Goal: Task Accomplishment & Management: Manage account settings

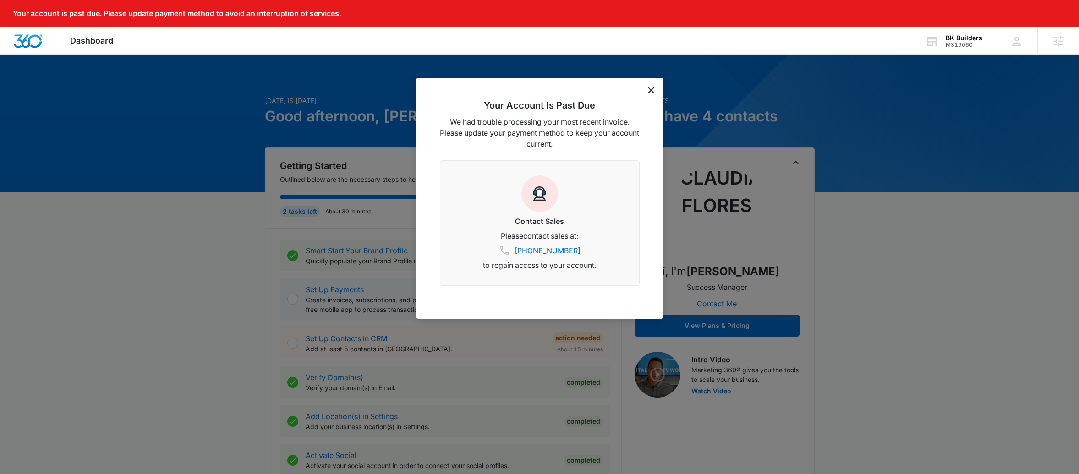
click at [649, 89] on icon "dismiss this dialog" at bounding box center [651, 90] width 6 height 6
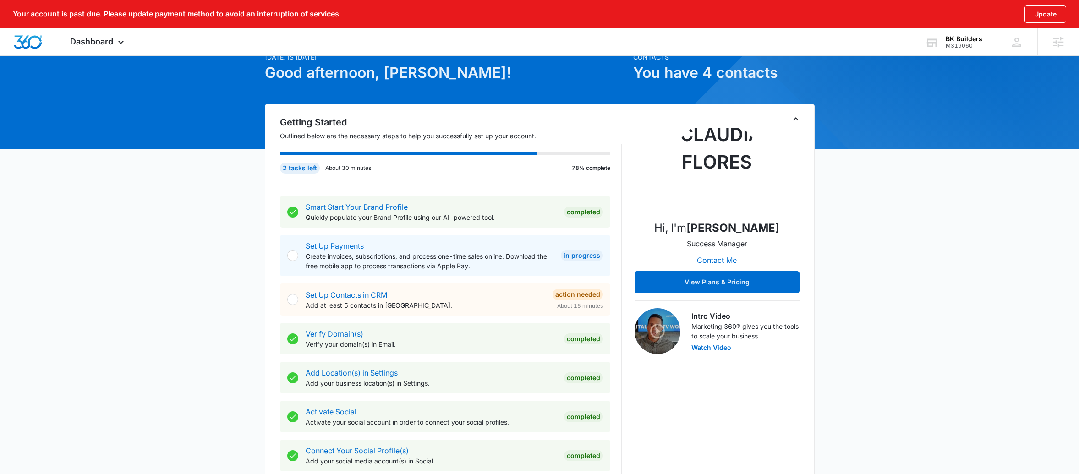
scroll to position [350, 0]
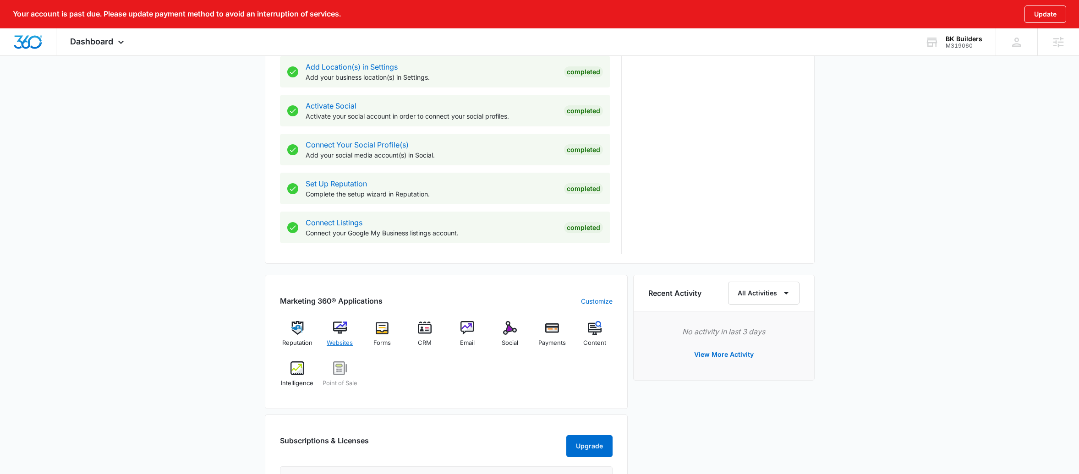
click at [335, 334] on img at bounding box center [340, 328] width 14 height 14
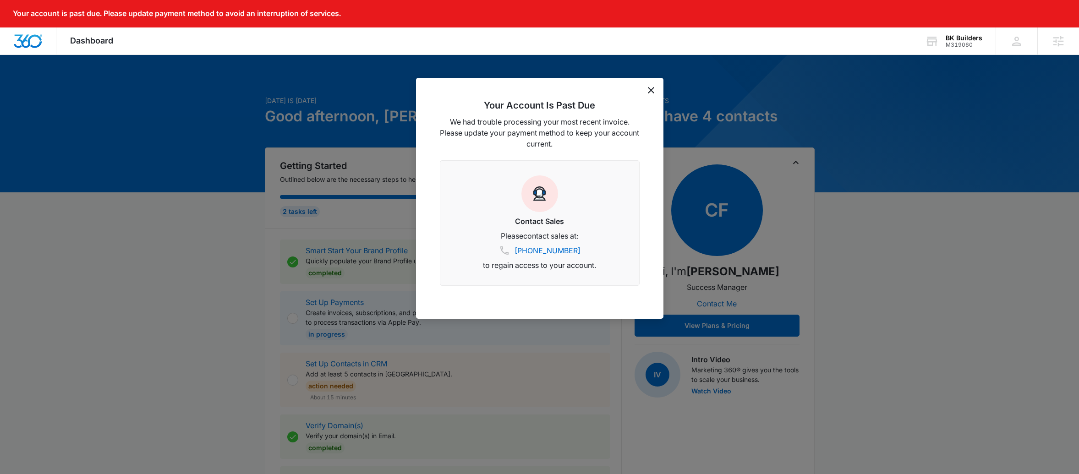
click at [657, 91] on div "Your Account Is Past Due We had trouble processing your most recent invoice. Pl…" at bounding box center [539, 198] width 247 height 241
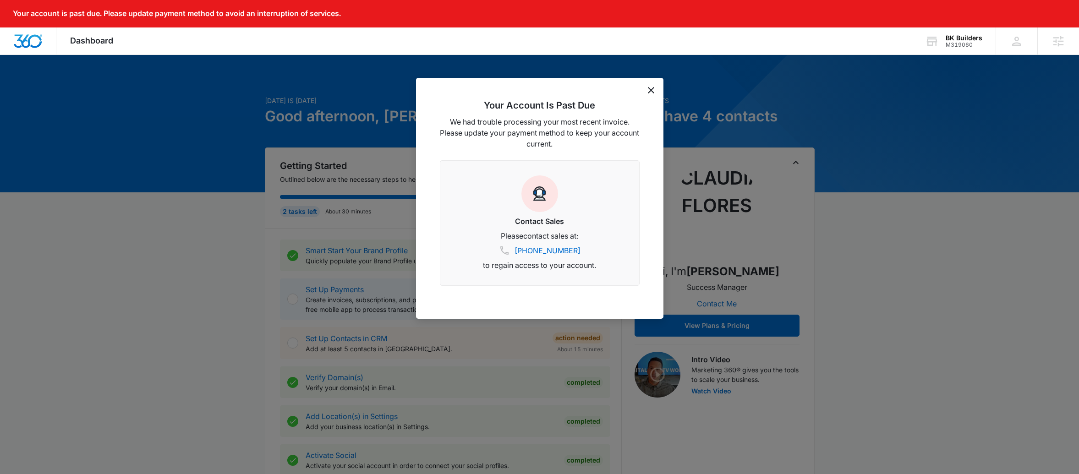
click at [652, 92] on icon "dismiss this dialog" at bounding box center [651, 90] width 6 height 6
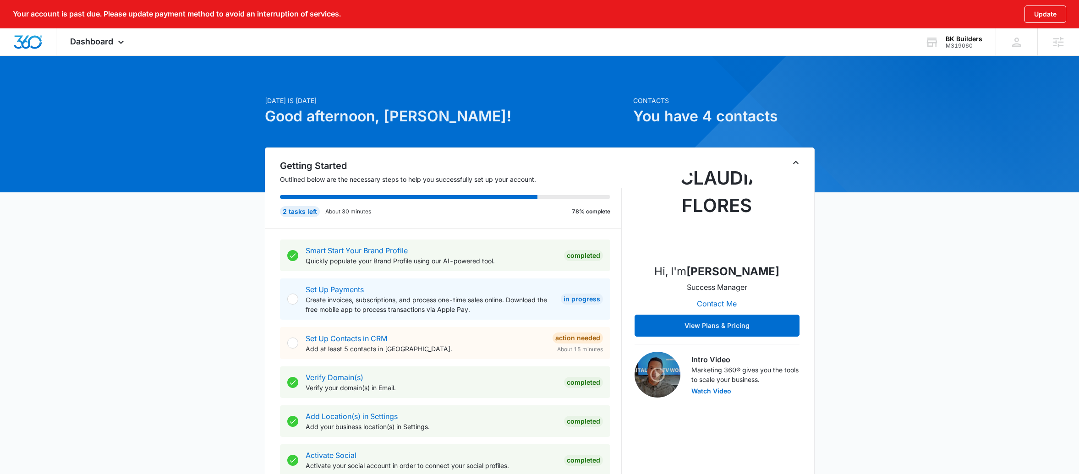
click at [800, 163] on icon "Toggle Collapse" at bounding box center [795, 162] width 11 height 11
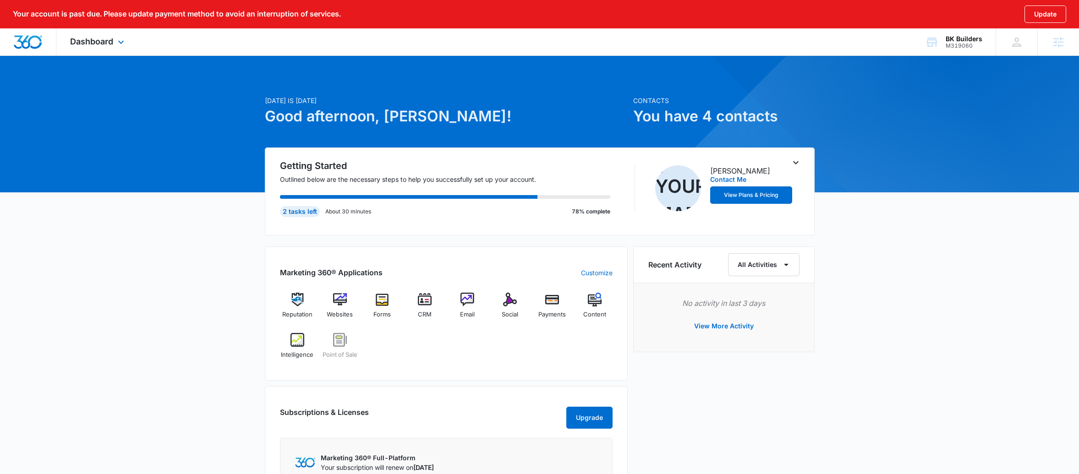
click at [81, 51] on div "Dashboard Apps Reputation Websites Forms CRM Email Social Payments POS Content …" at bounding box center [98, 41] width 84 height 27
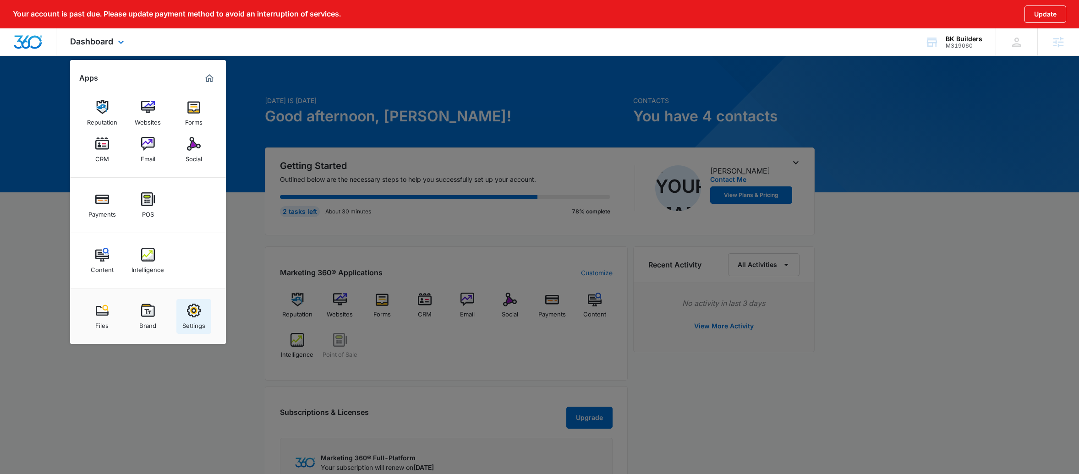
click at [206, 322] on link "Settings" at bounding box center [193, 316] width 35 height 35
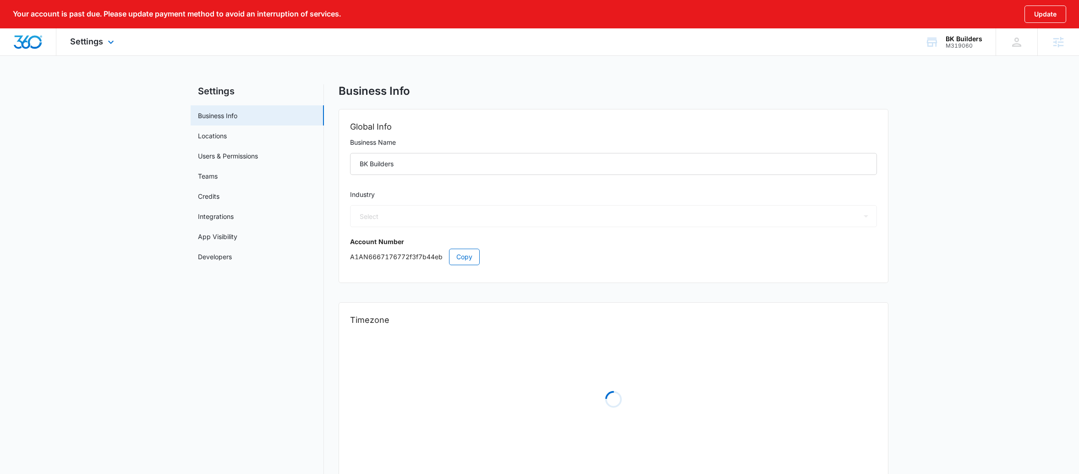
select select "4"
select select "US"
select select "America/New_York"
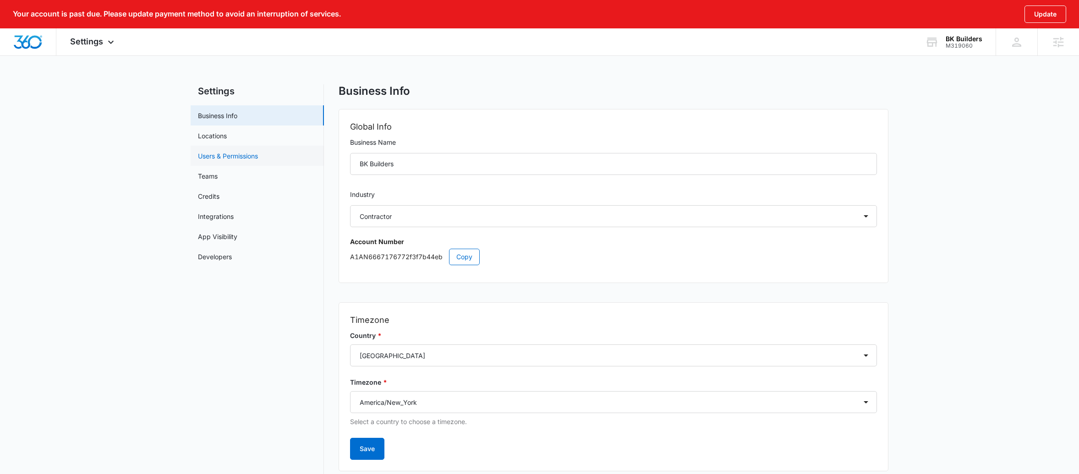
click at [241, 155] on link "Users & Permissions" at bounding box center [228, 156] width 60 height 10
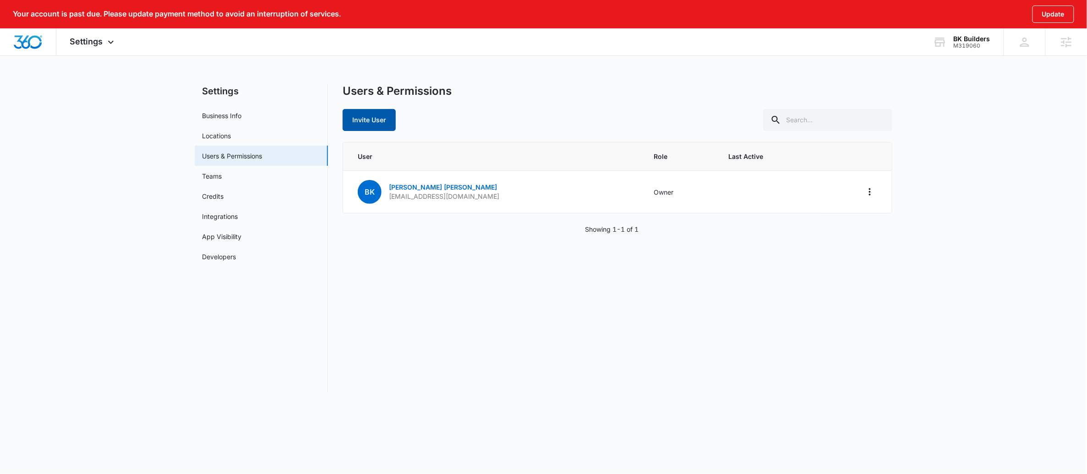
click at [364, 126] on button "Invite User" at bounding box center [369, 120] width 53 height 22
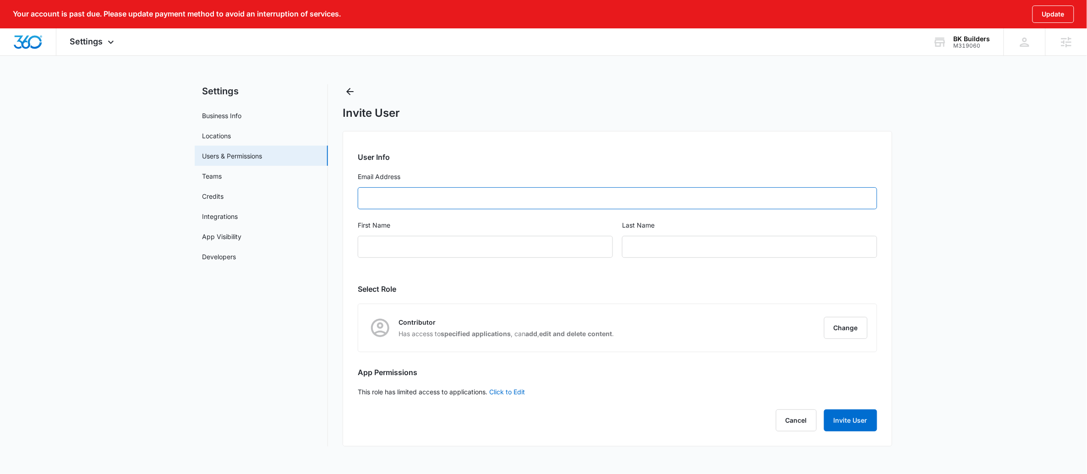
click at [477, 194] on input "Email Address" at bounding box center [618, 198] width 520 height 22
click at [419, 210] on form "User Info Email Address First Name Last Name" at bounding box center [618, 210] width 520 height 117
click at [418, 200] on input "Email Address" at bounding box center [618, 198] width 520 height 22
paste input "bbinnc69@yahoo.com"
type input "bbinnc69@yahoo.com"
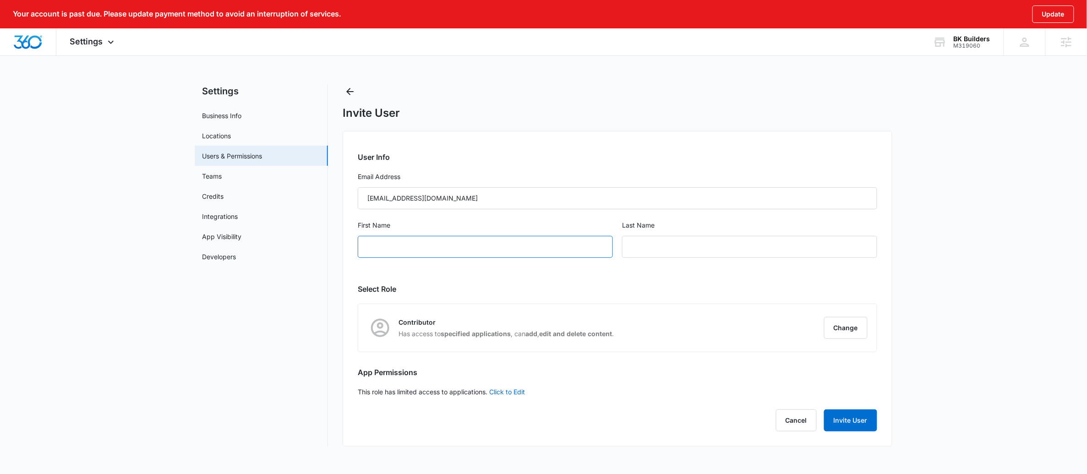
click at [423, 246] on input "First Name" at bounding box center [485, 247] width 255 height 22
click at [403, 249] on input "Brena" at bounding box center [485, 247] width 255 height 22
type input "Brenda"
type input "Kemp"
click at [846, 328] on button "Change" at bounding box center [846, 328] width 44 height 22
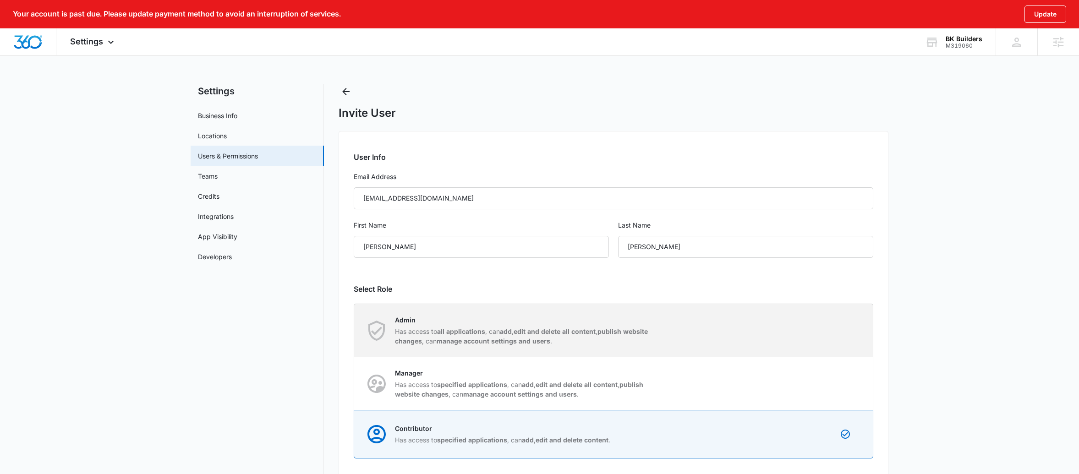
click at [615, 314] on div "Admin Has access to all applications , can add , edit and delete all content , …" at bounding box center [614, 330] width 518 height 53
click at [355, 330] on input "Admin Has access to all applications , can add , edit and delete all content , …" at bounding box center [354, 330] width 0 height 0
radio input "true"
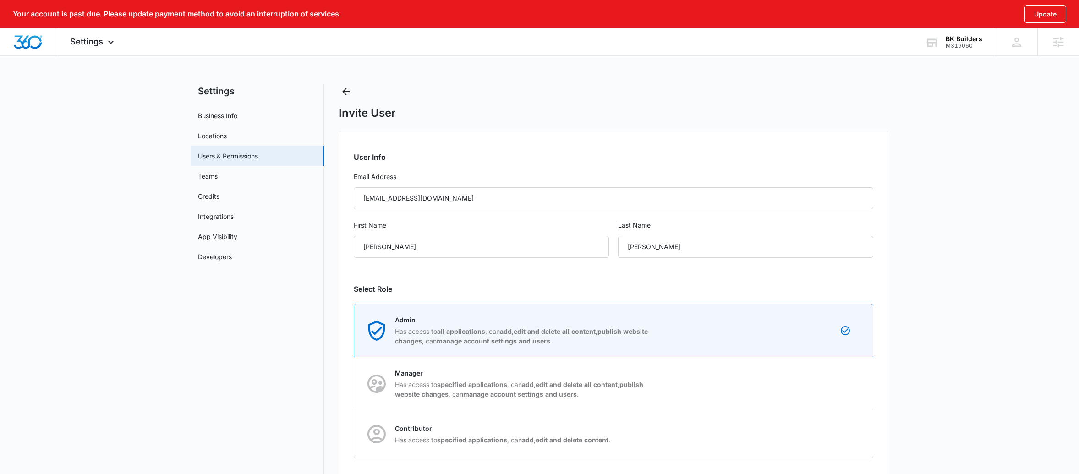
click at [871, 295] on div "User Info Email Address bbinnc69@yahoo.com First Name Brenda Last Name Kemp Sel…" at bounding box center [614, 342] width 550 height 422
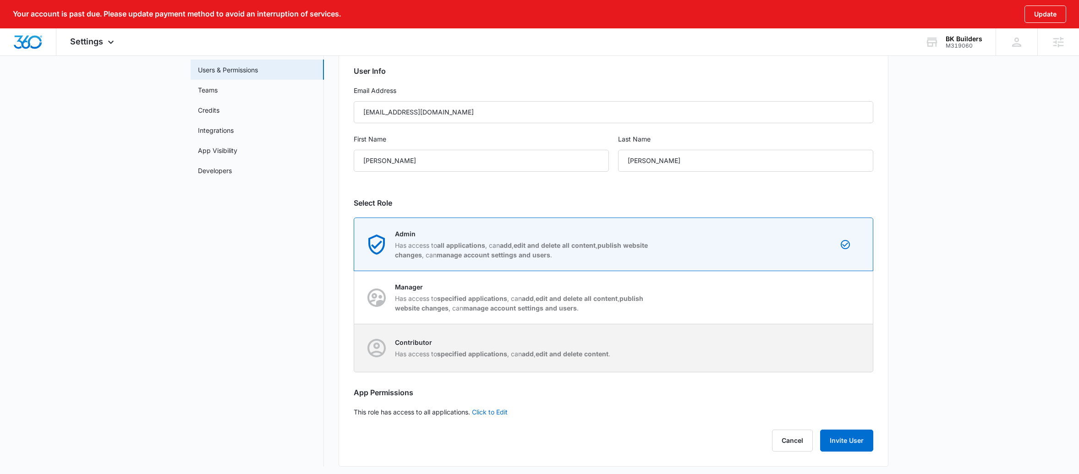
scroll to position [90, 0]
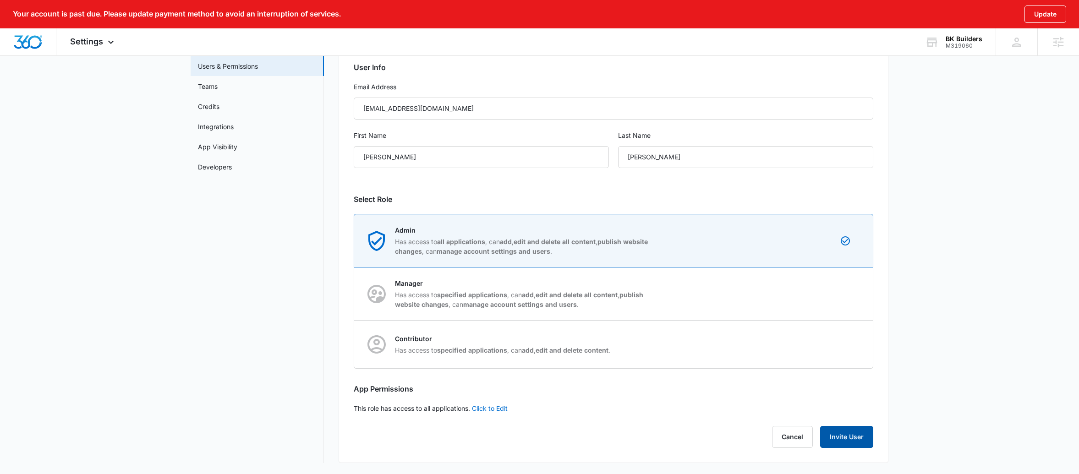
click at [853, 435] on button "Invite User" at bounding box center [846, 437] width 53 height 22
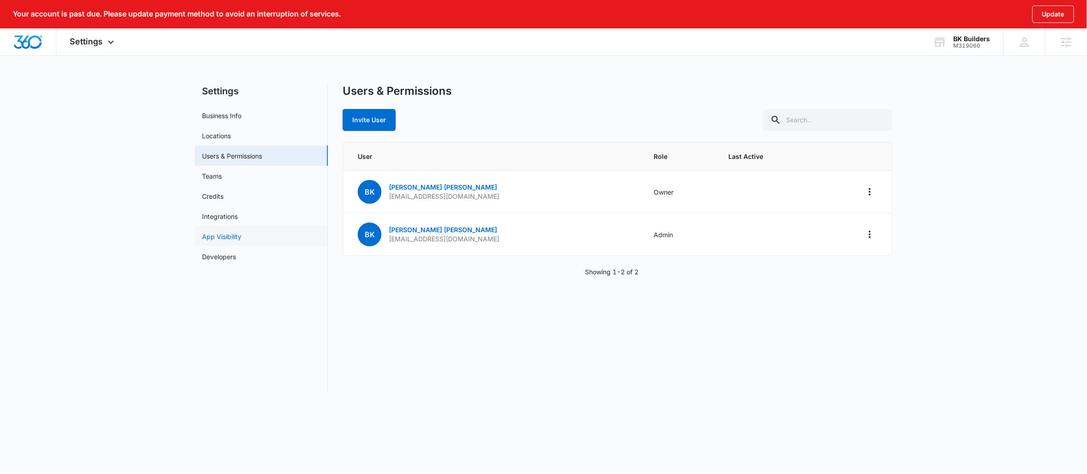
click at [241, 237] on link "App Visibility" at bounding box center [221, 237] width 39 height 10
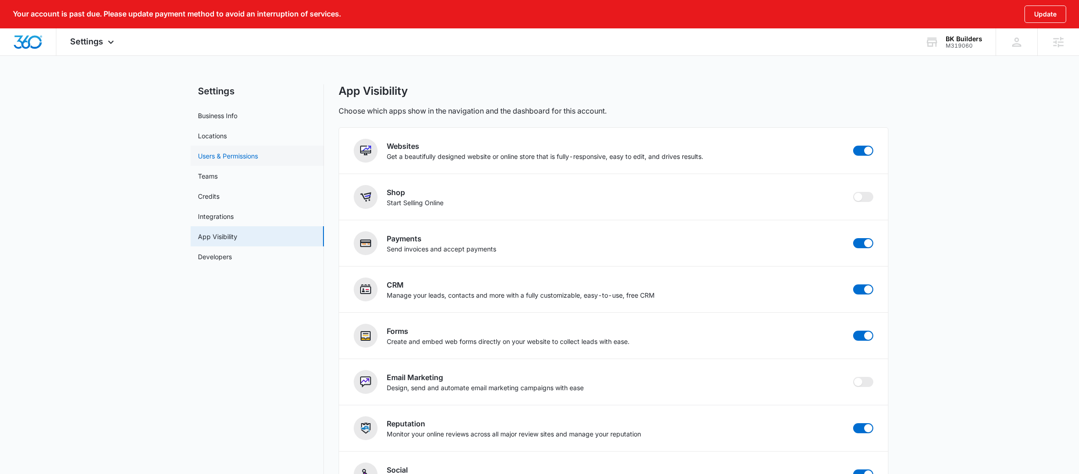
click at [244, 151] on link "Users & Permissions" at bounding box center [228, 156] width 60 height 10
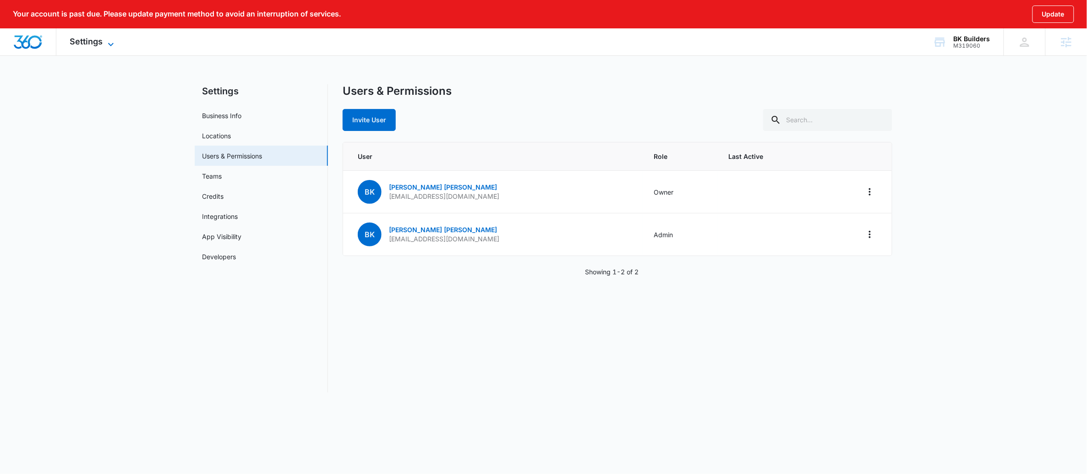
click at [74, 39] on span "Settings" at bounding box center [86, 42] width 33 height 10
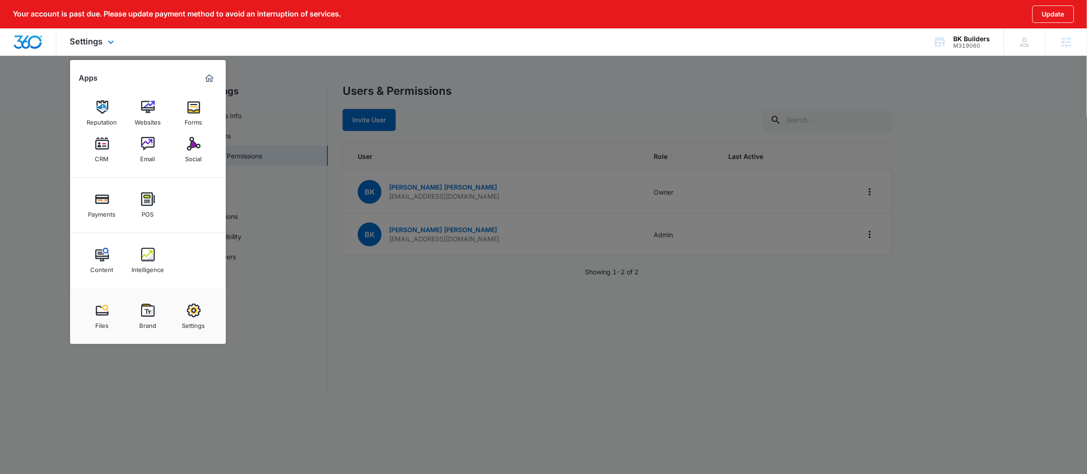
click at [36, 55] on div "Settings Apps Reputation Websites Forms CRM Email Social Payments POS Content I…" at bounding box center [543, 41] width 1087 height 27
click at [31, 45] on img "Dashboard" at bounding box center [27, 42] width 29 height 14
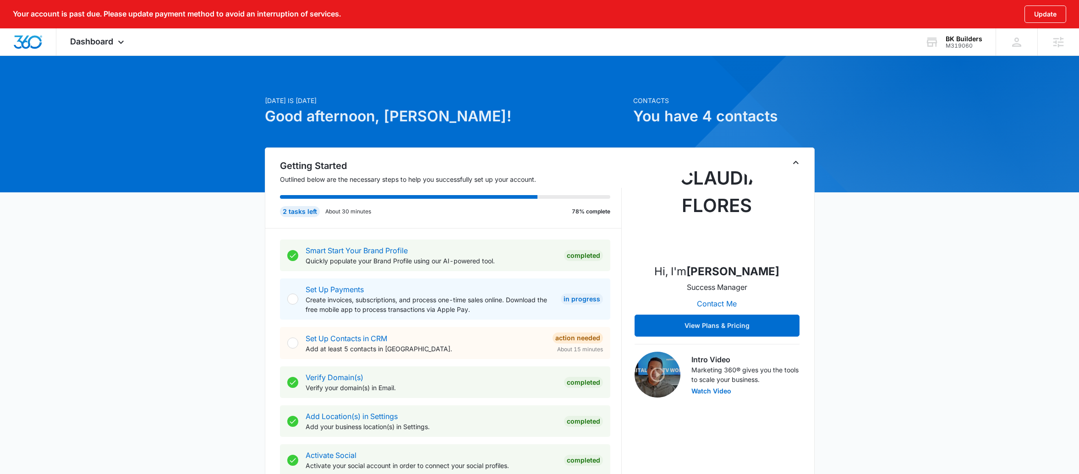
click at [796, 164] on icon "Toggle Collapse" at bounding box center [795, 162] width 11 height 11
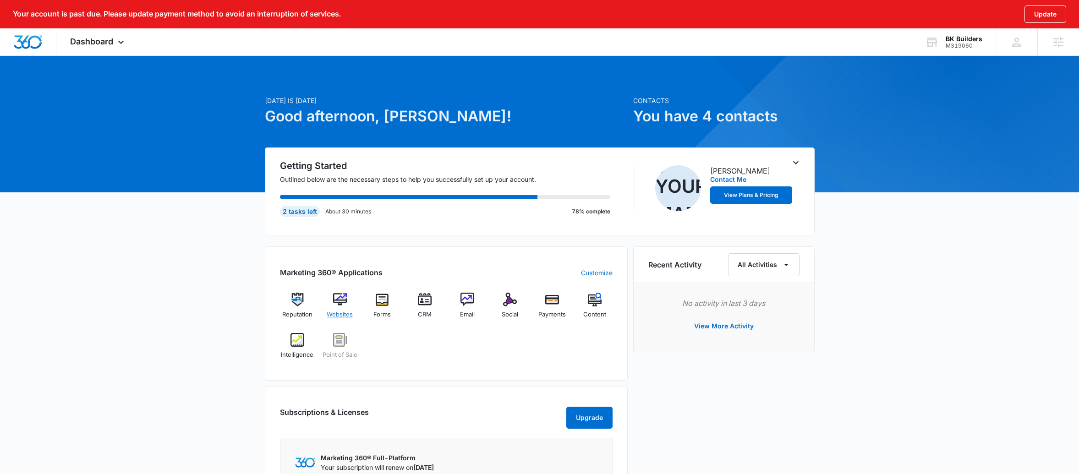
click at [348, 314] on span "Websites" at bounding box center [340, 314] width 26 height 9
